Goal: Communication & Community: Answer question/provide support

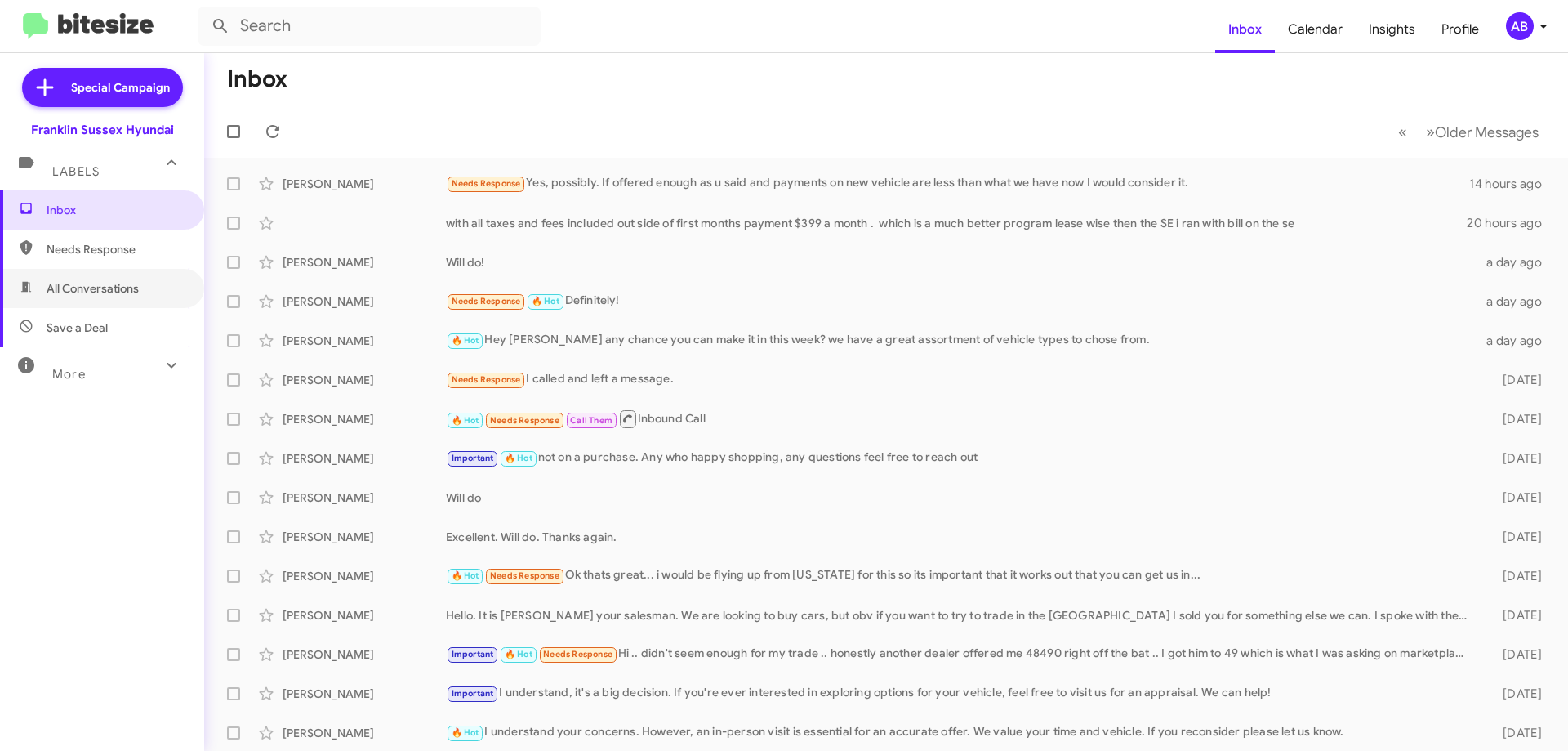
click at [90, 284] on span "All Conversations" at bounding box center [92, 288] width 92 height 16
type input "in:all-conversations"
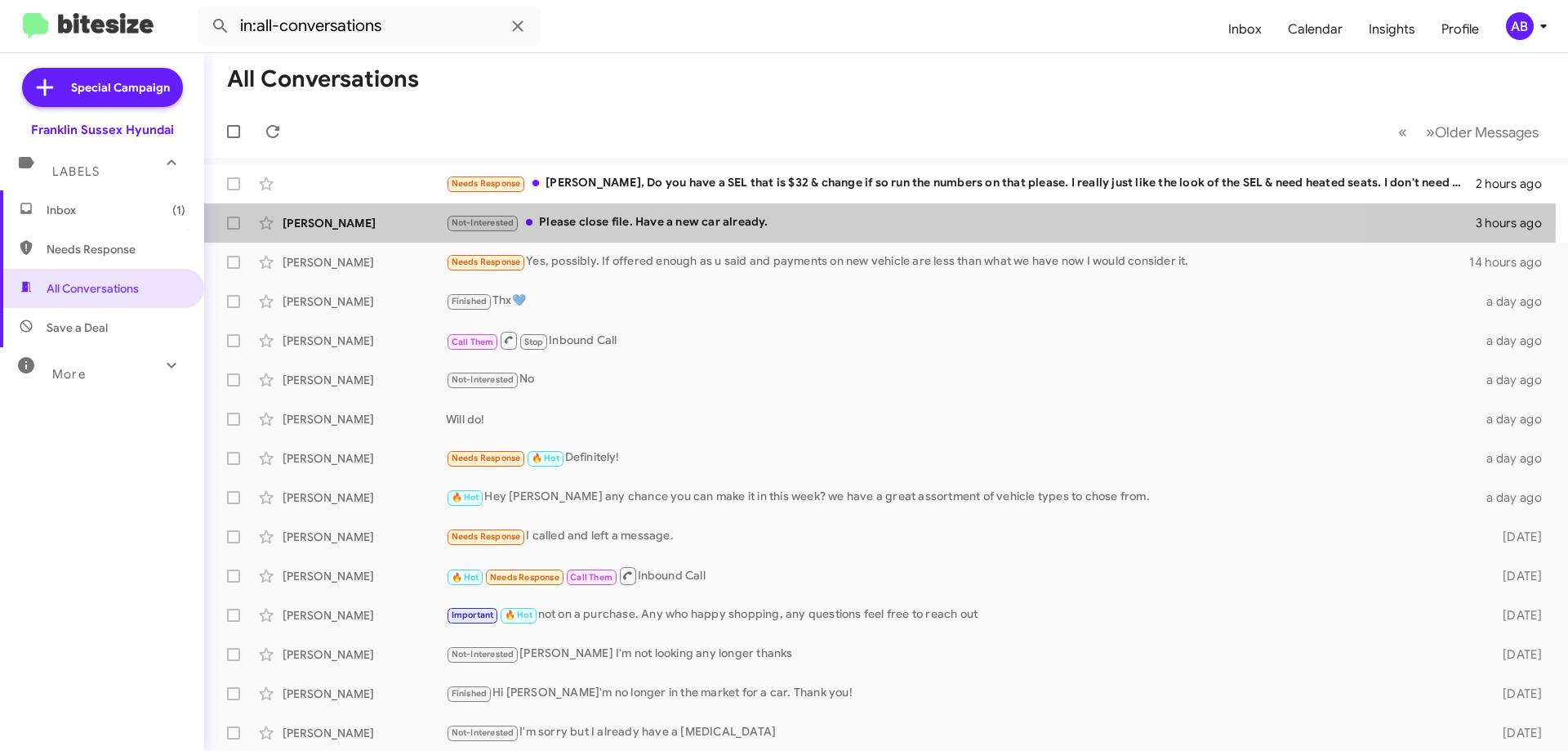
click at [734, 220] on div "Not-Interested Please close file. Have a new car already." at bounding box center [961, 223] width 1030 height 19
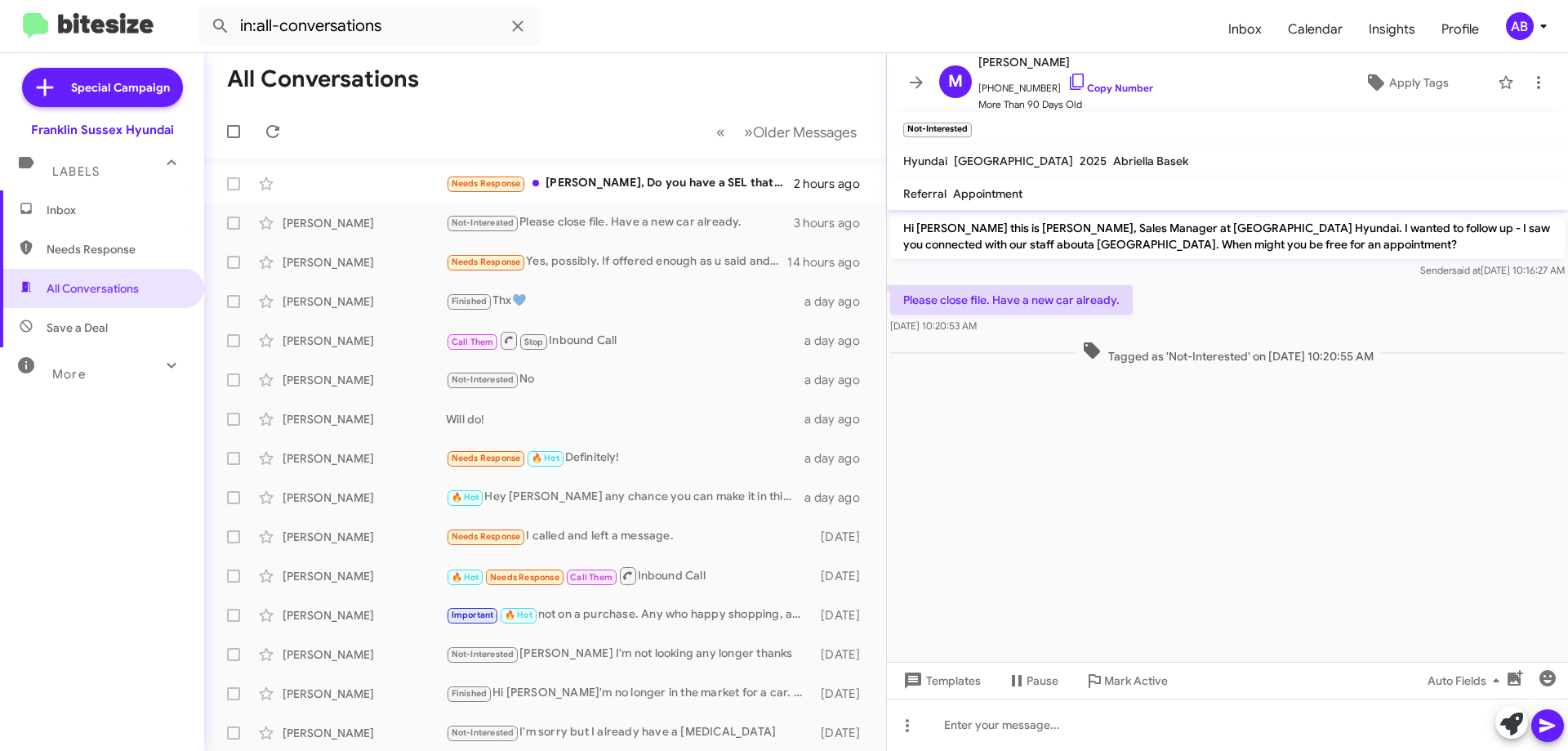
click at [916, 79] on icon at bounding box center [915, 82] width 19 height 19
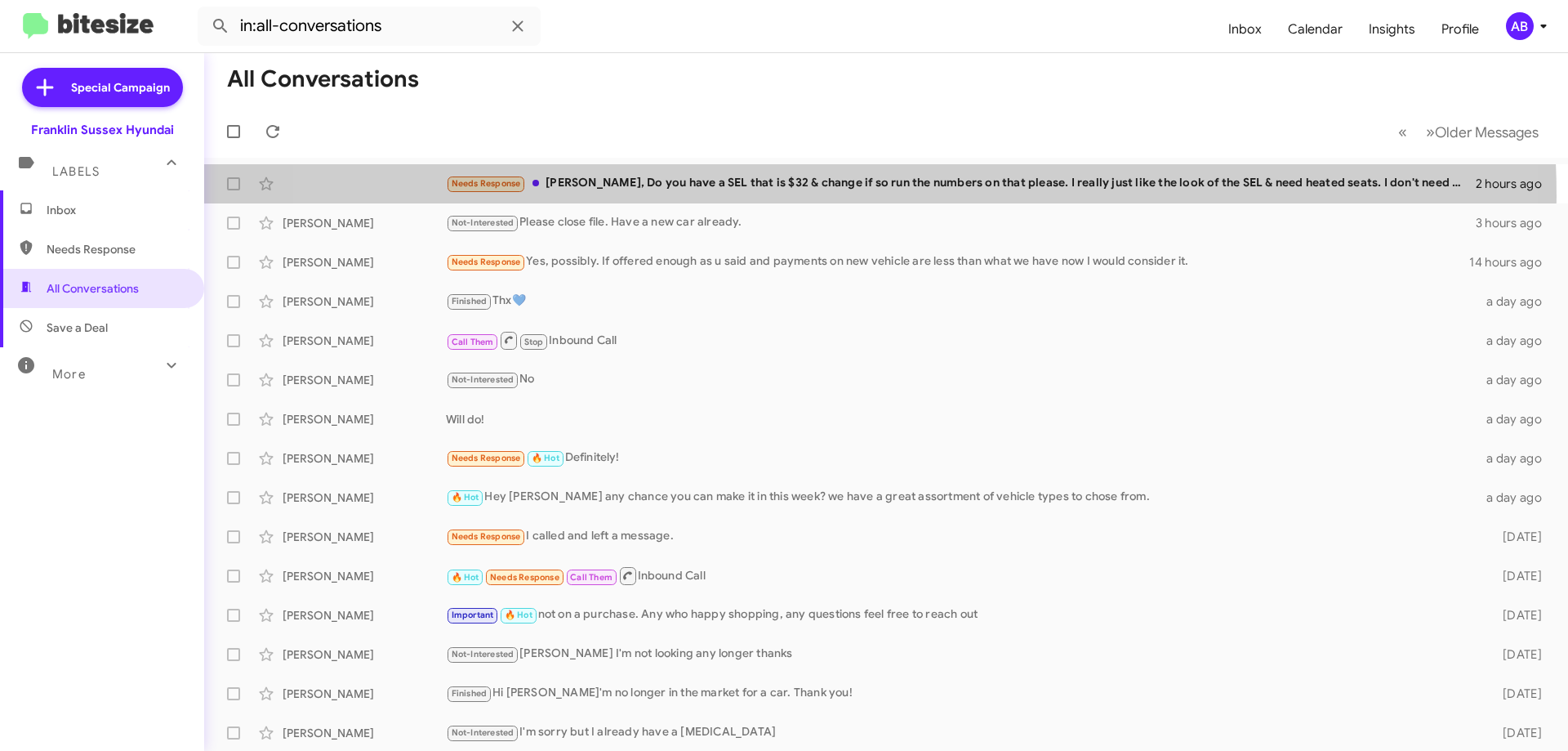
click at [821, 196] on div "Needs Response [PERSON_NAME], Do you have a SEL that is $32 & change if so run …" at bounding box center [886, 183] width 1338 height 33
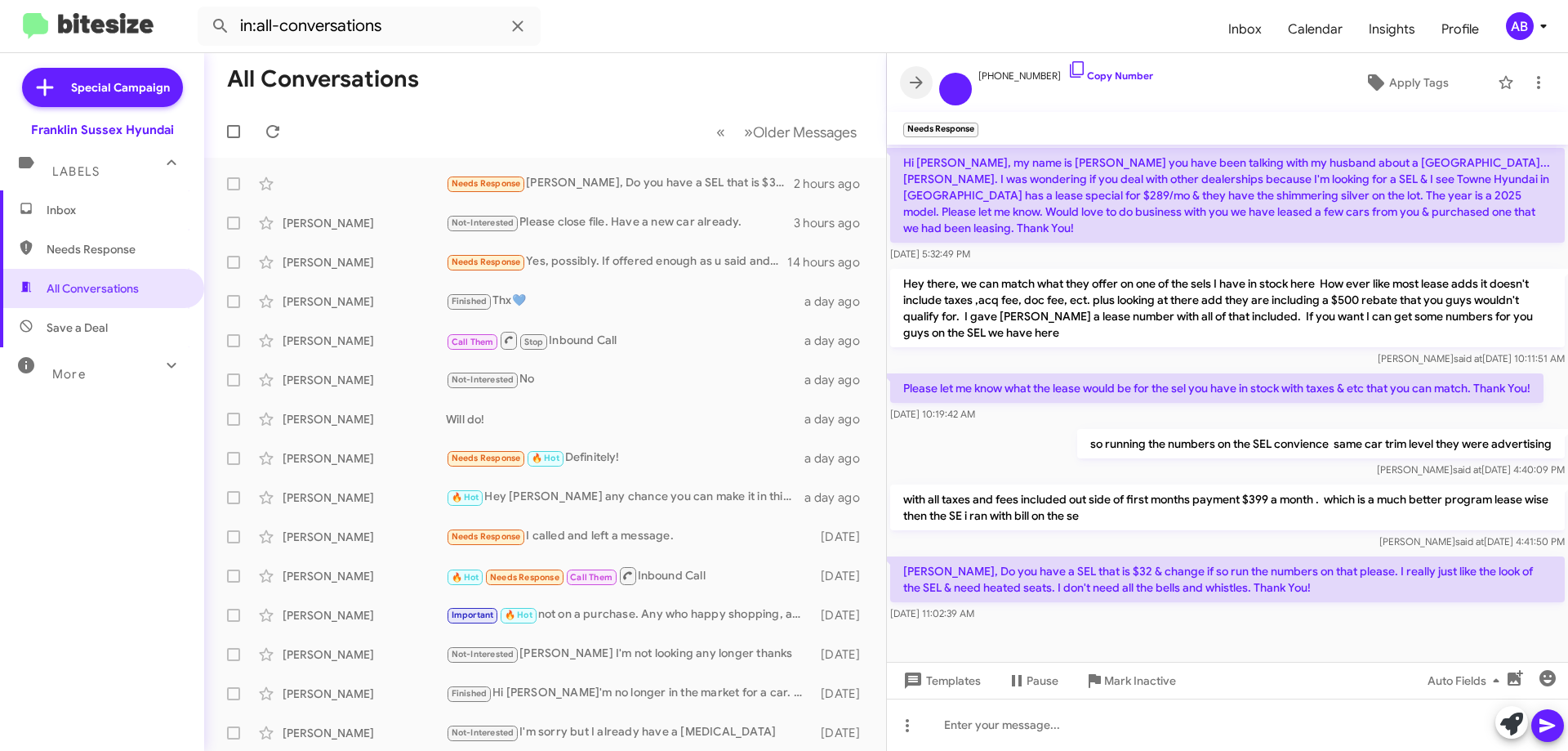
click at [905, 89] on span at bounding box center [916, 82] width 33 height 19
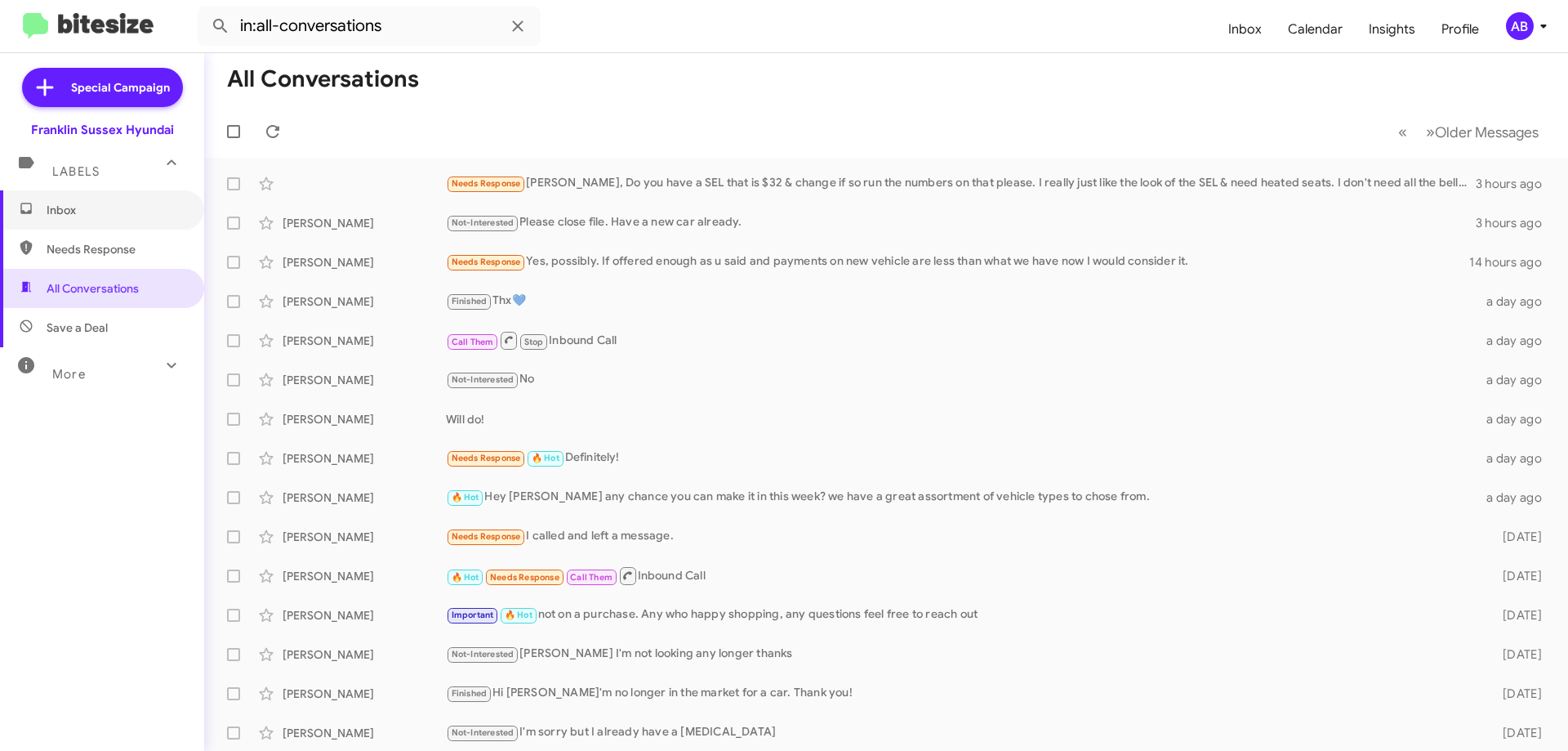
click at [98, 199] on span "Inbox" at bounding box center [102, 210] width 204 height 39
